Goal: Communication & Community: Connect with others

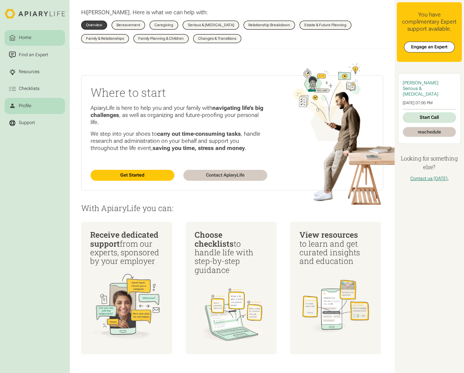
click at [32, 108] on div "Profile" at bounding box center [25, 105] width 15 height 7
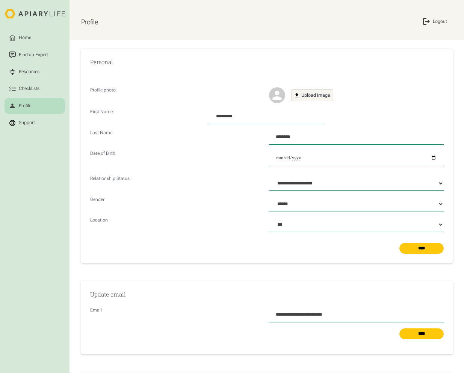
select select "***"
select select "Profile Form"
click at [38, 80] on link "Resources" at bounding box center [35, 72] width 60 height 16
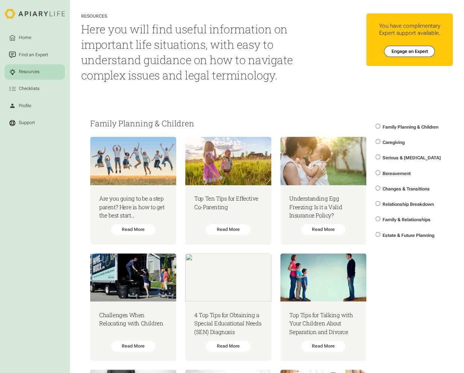
click at [34, 66] on link "Resources" at bounding box center [35, 72] width 60 height 16
click at [34, 45] on link "Home" at bounding box center [35, 38] width 60 height 16
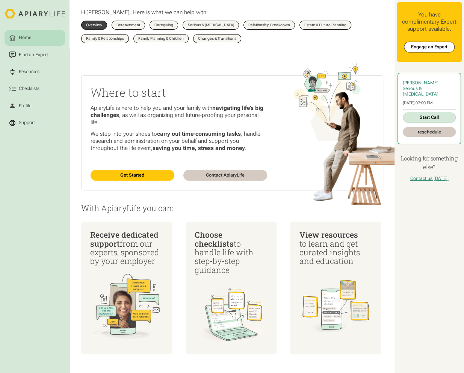
click at [435, 113] on link "Start Call" at bounding box center [428, 118] width 53 height 10
